Goal: Task Accomplishment & Management: Manage account settings

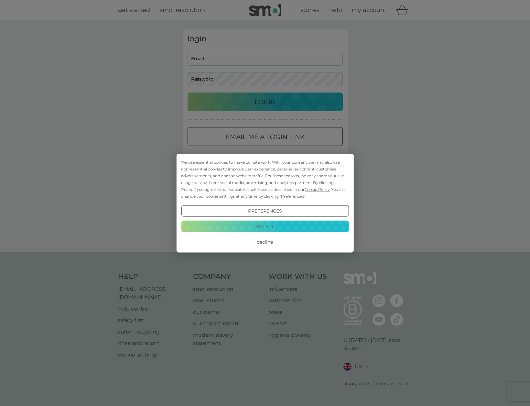
click at [273, 225] on button "Accept" at bounding box center [264, 226] width 167 height 12
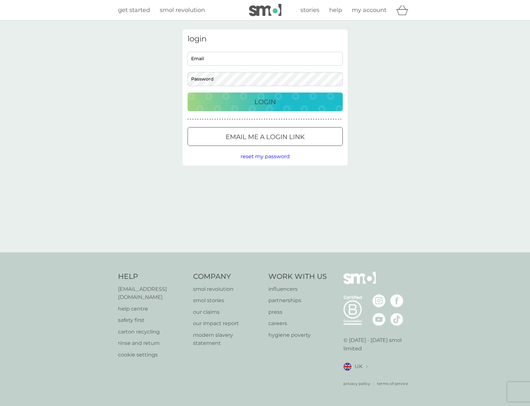
drag, startPoint x: 223, startPoint y: 58, endPoint x: 226, endPoint y: 59, distance: 3.3
click at [223, 58] on input "Email" at bounding box center [264, 59] width 155 height 14
type input "[EMAIL_ADDRESS][DOMAIN_NAME]"
click at [187, 92] on button "Login" at bounding box center [264, 101] width 155 height 19
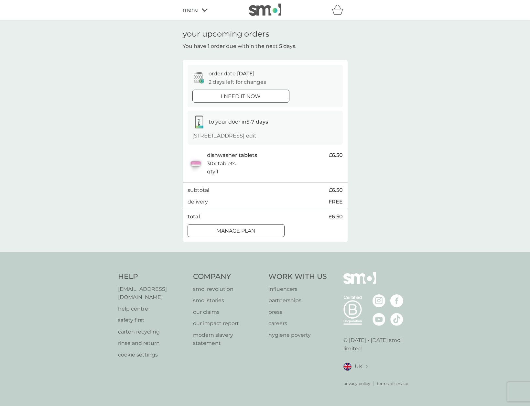
click at [244, 230] on div at bounding box center [243, 230] width 0 height 0
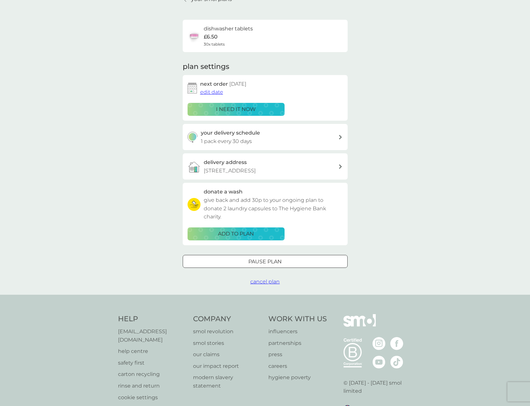
scroll to position [35, 0]
click at [267, 281] on span "cancel plan" at bounding box center [264, 281] width 29 height 6
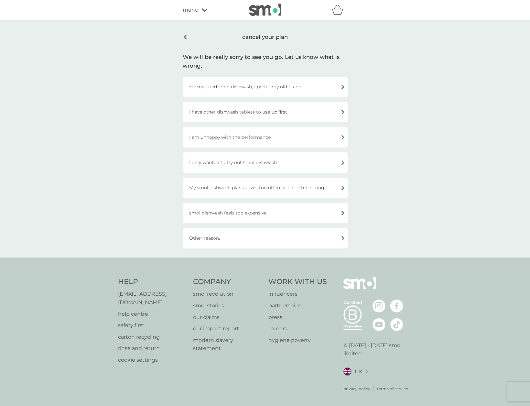
click at [266, 86] on div "Having tried smol dishwash, I prefer my old brand." at bounding box center [265, 87] width 165 height 20
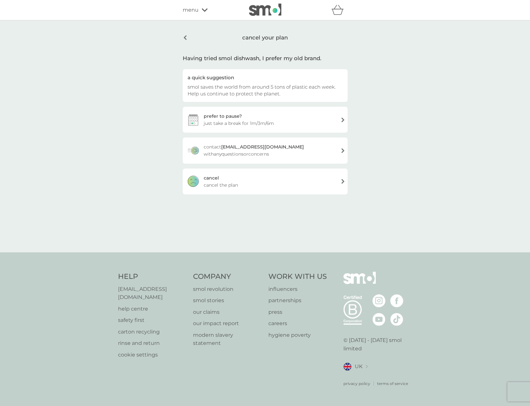
click at [229, 182] on span "cancel the plan" at bounding box center [221, 184] width 34 height 7
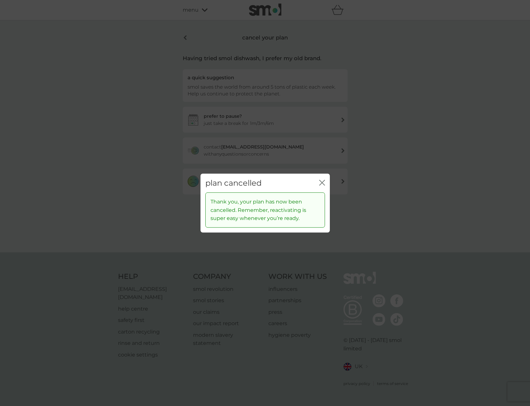
click at [321, 182] on icon "close" at bounding box center [320, 182] width 3 height 5
